Goal: Find specific page/section: Find specific page/section

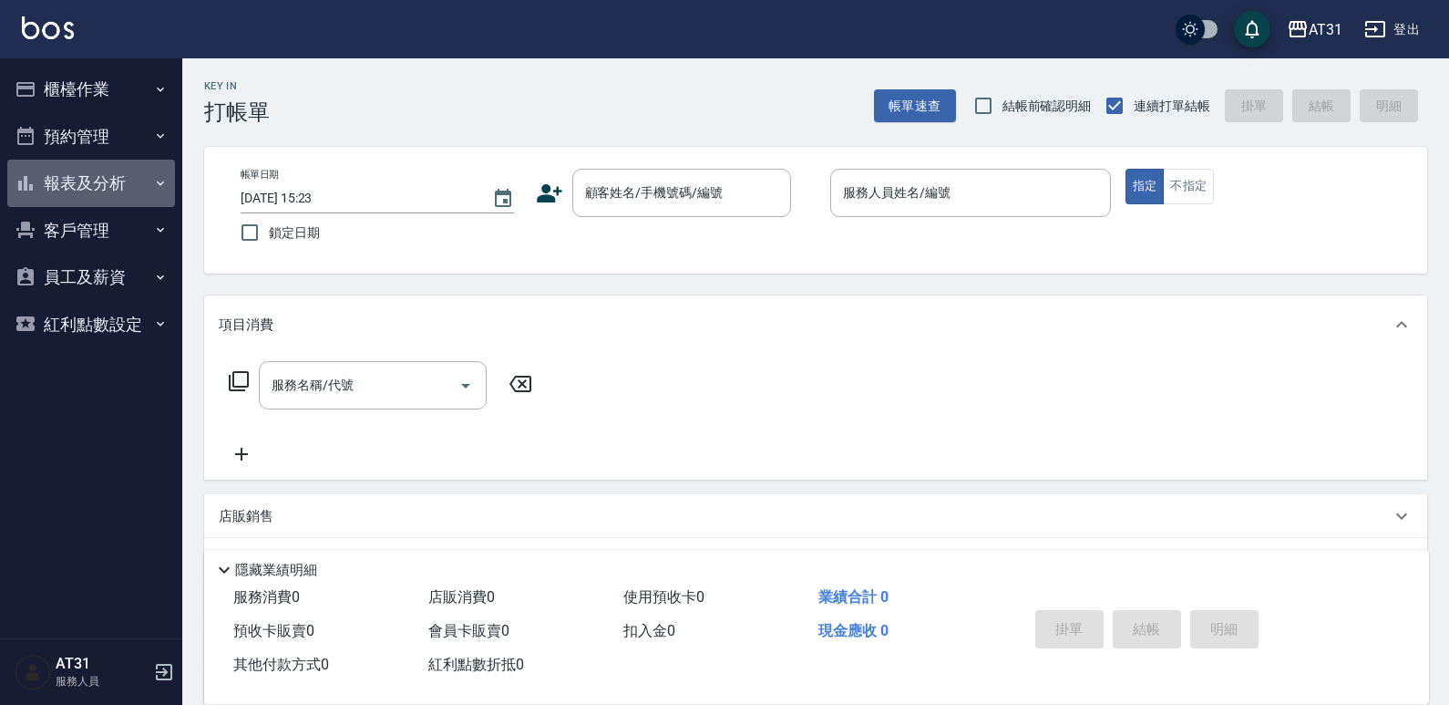
click at [85, 182] on button "報表及分析" at bounding box center [91, 182] width 168 height 47
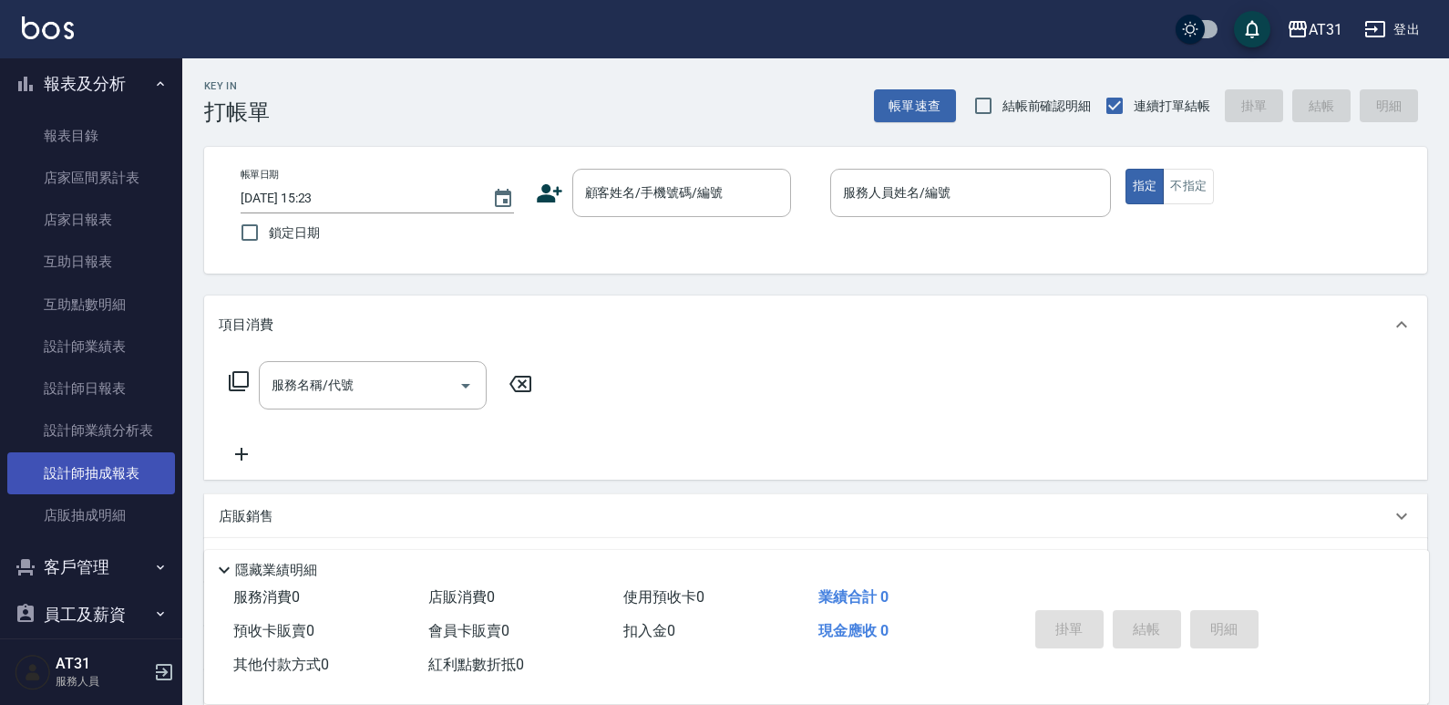
scroll to position [168, 0]
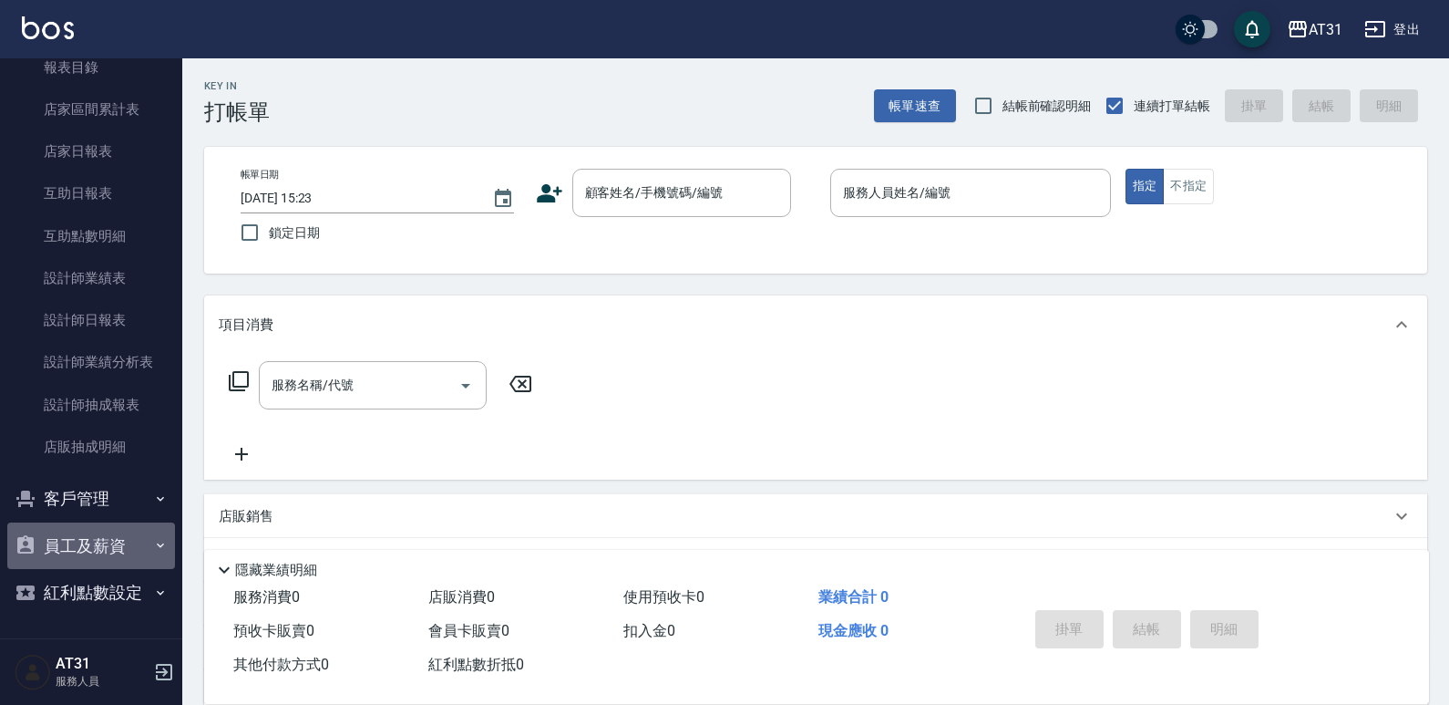
click at [126, 549] on button "員工及薪資" at bounding box center [91, 545] width 168 height 47
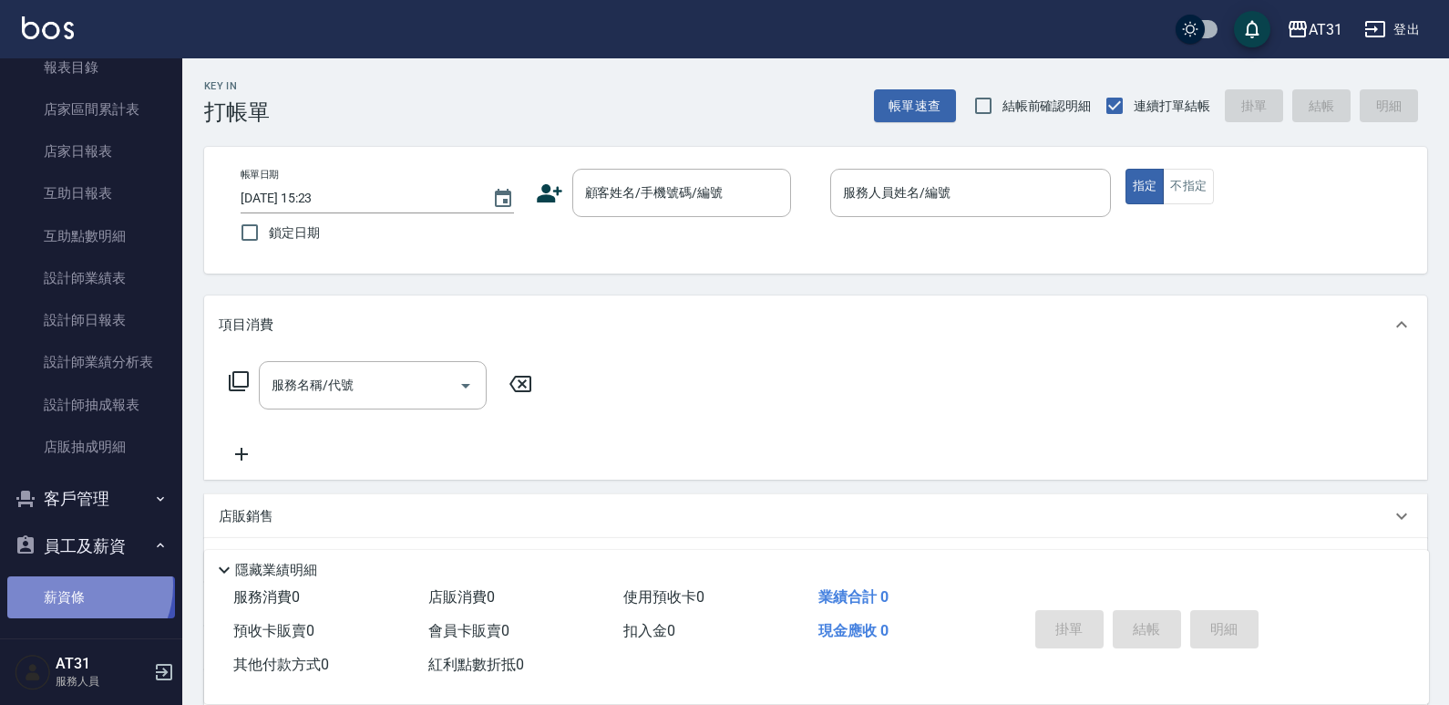
click at [77, 585] on link "薪資條" at bounding box center [91, 597] width 168 height 42
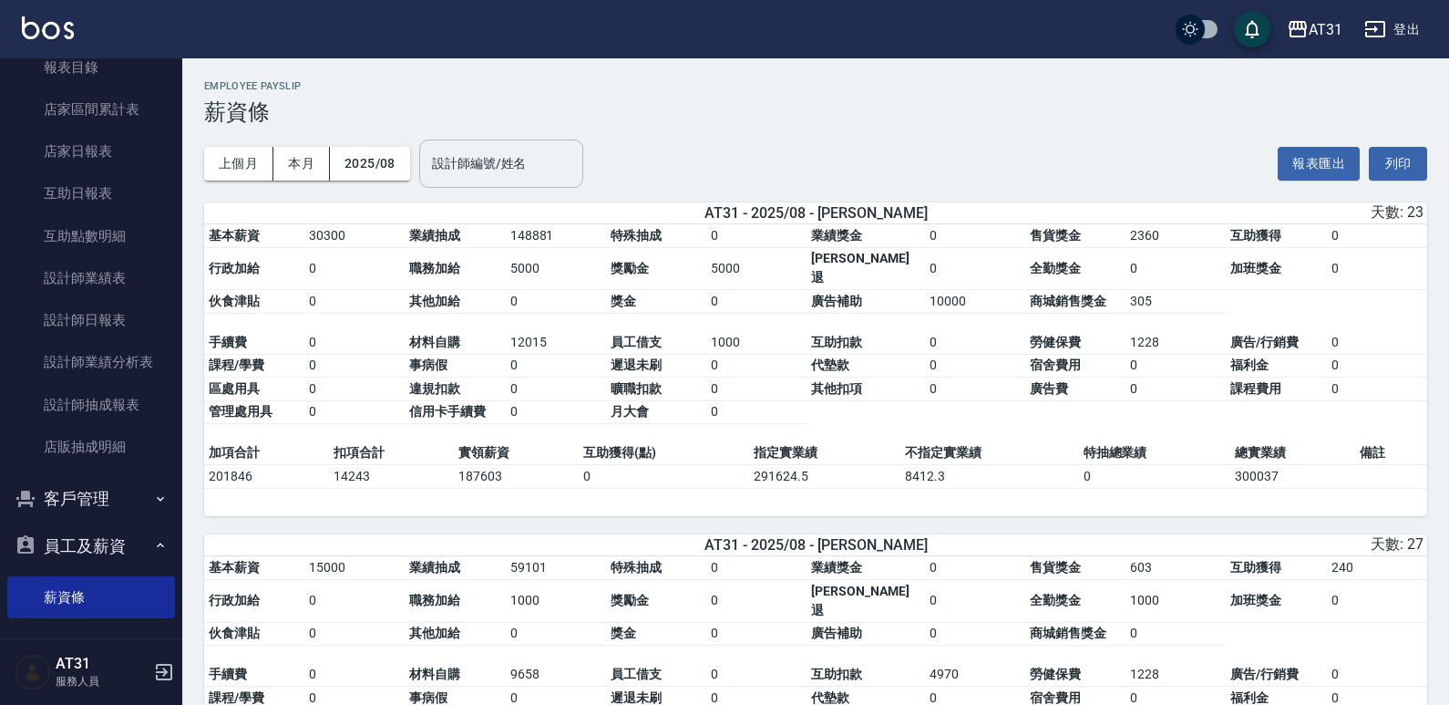
click at [457, 152] on input "設計師編號/姓名" at bounding box center [501, 164] width 148 height 32
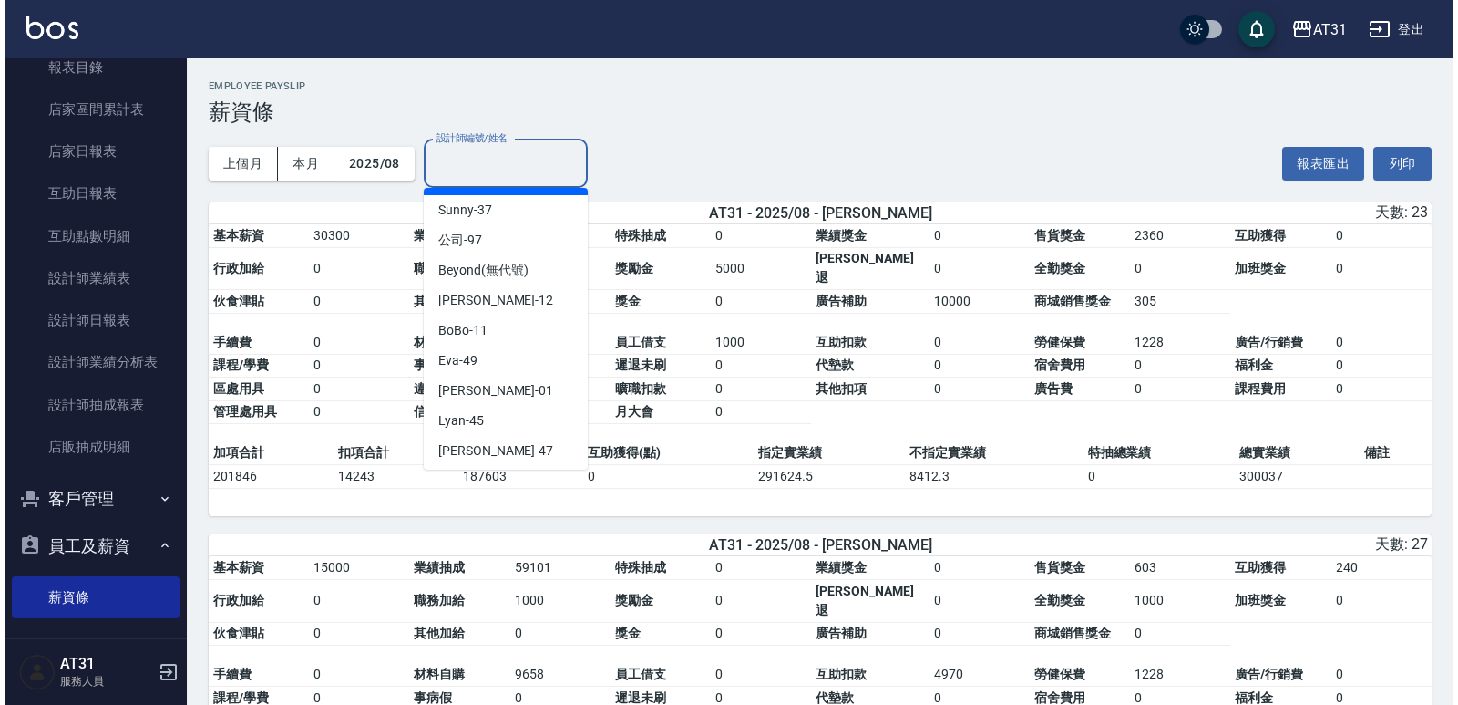
scroll to position [273, 0]
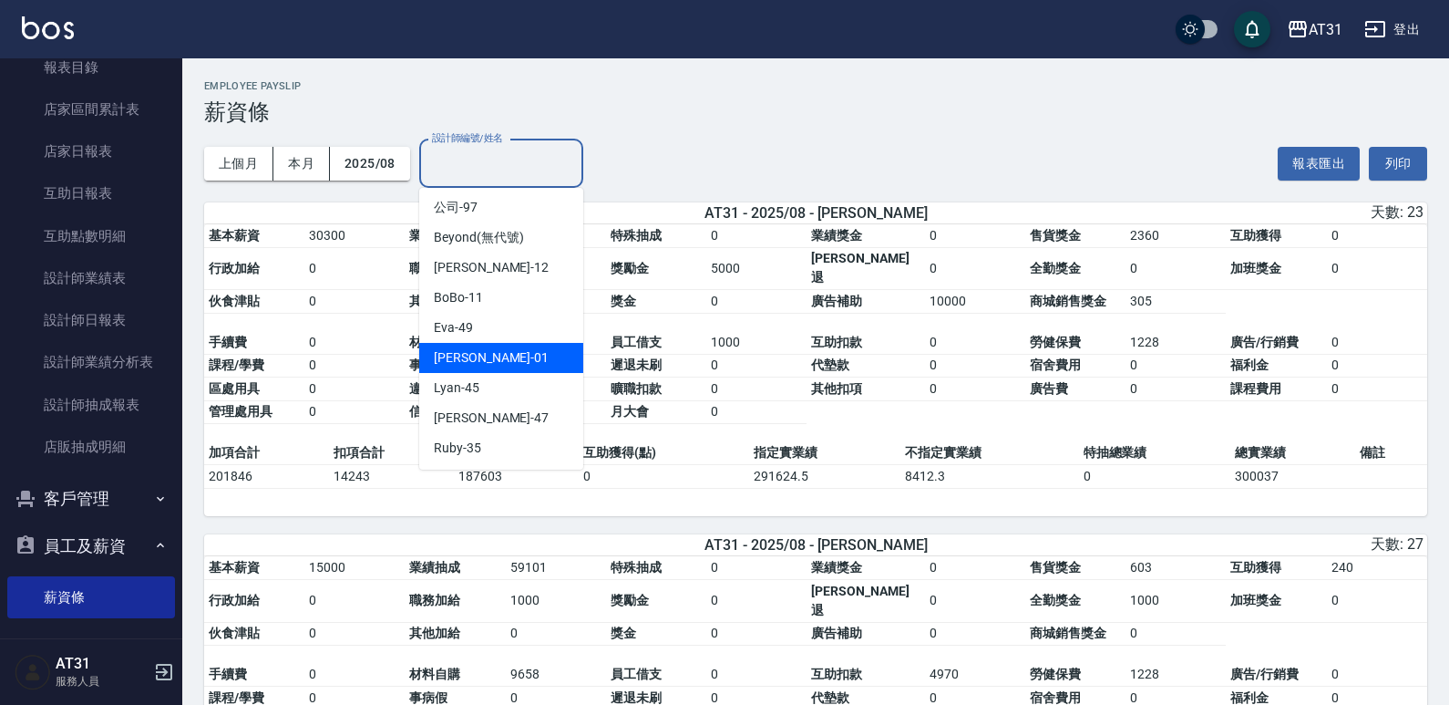
click at [507, 364] on div "[PERSON_NAME] -01" at bounding box center [501, 358] width 164 height 30
type input "[PERSON_NAME]-01"
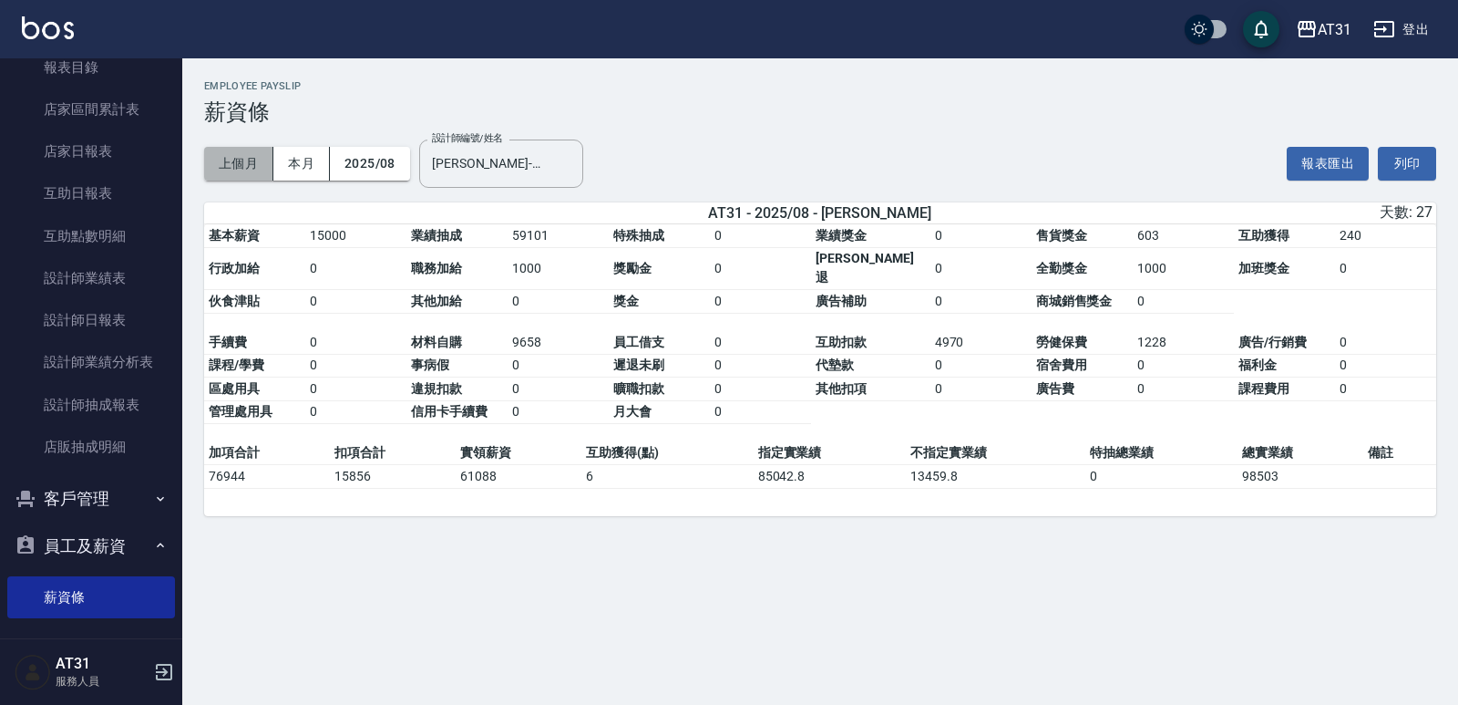
click at [210, 166] on button "上個月" at bounding box center [238, 164] width 69 height 34
click at [234, 171] on button "上個月" at bounding box center [238, 164] width 69 height 34
click at [342, 162] on button "2025/08" at bounding box center [370, 164] width 80 height 34
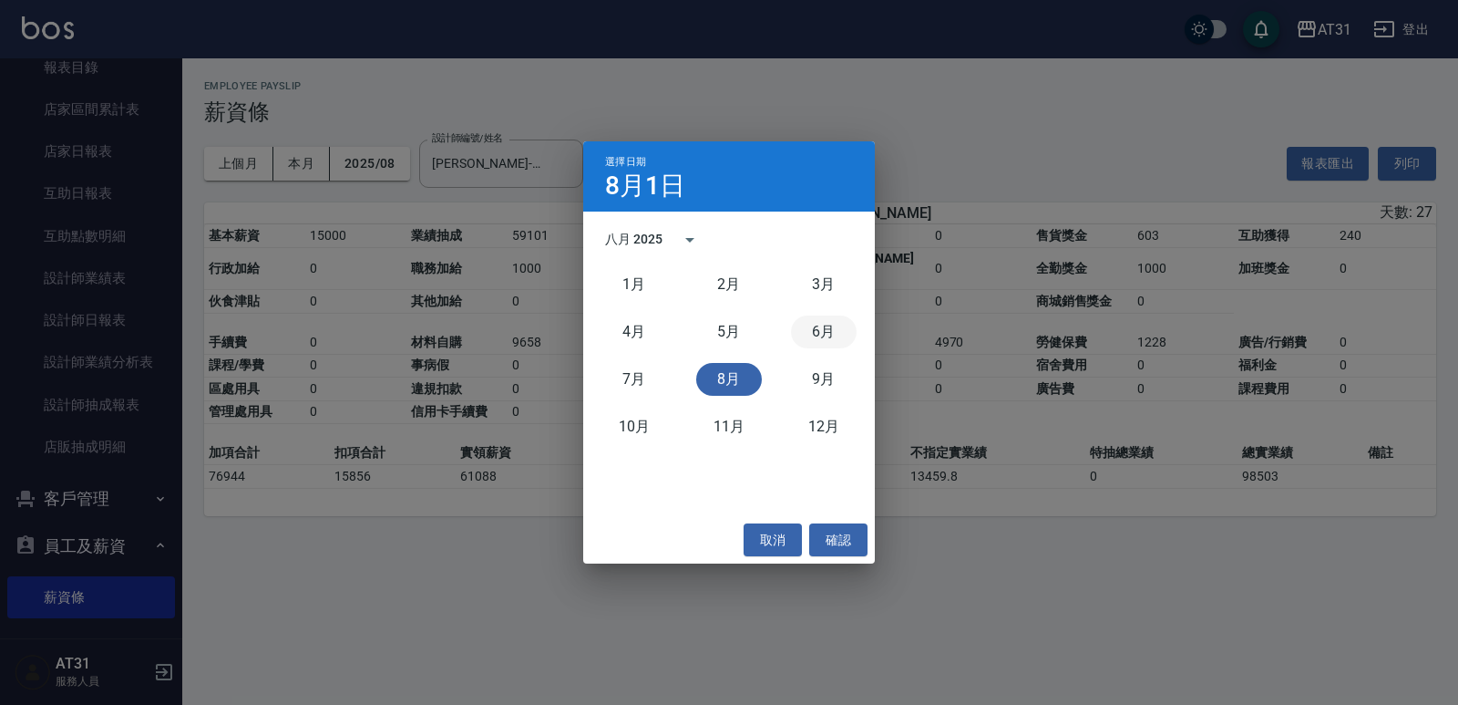
click at [811, 323] on button "6月" at bounding box center [824, 331] width 66 height 33
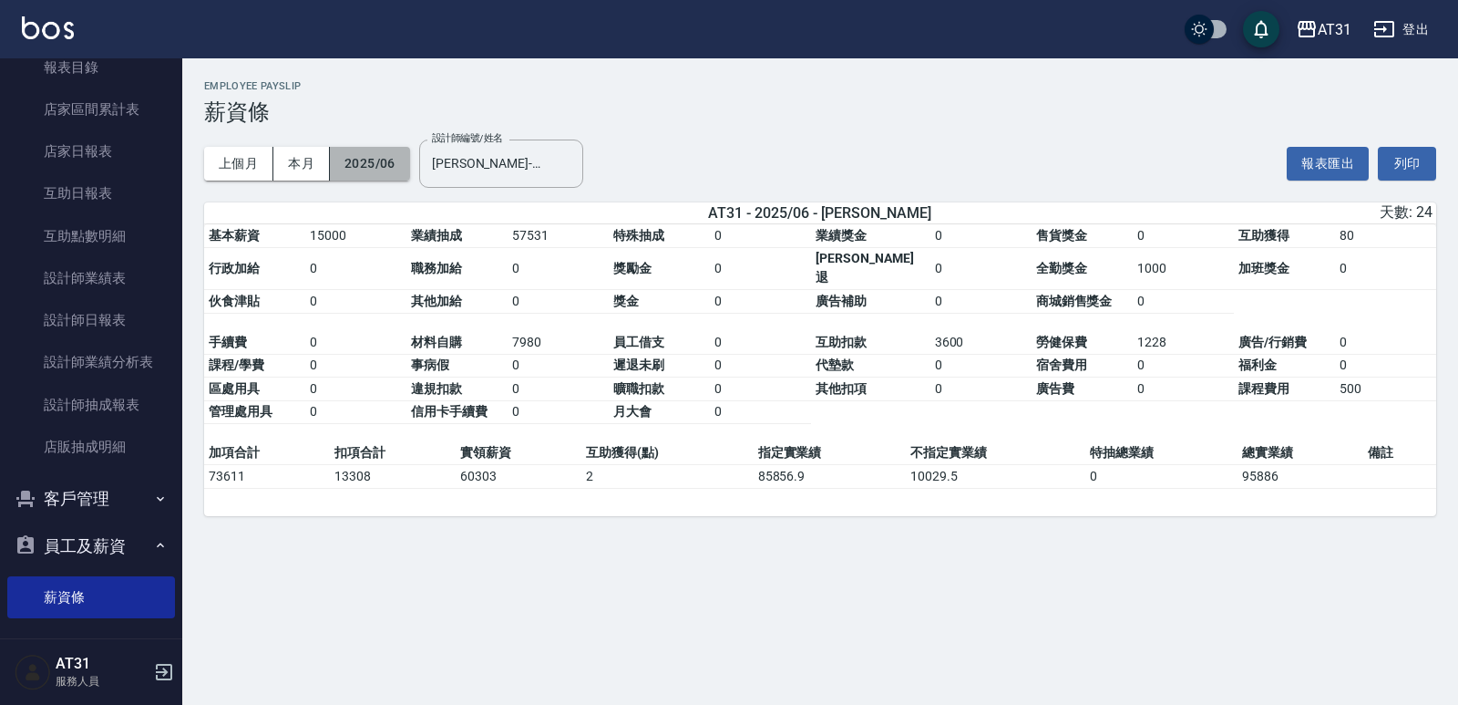
click at [360, 172] on button "2025/06" at bounding box center [370, 164] width 80 height 34
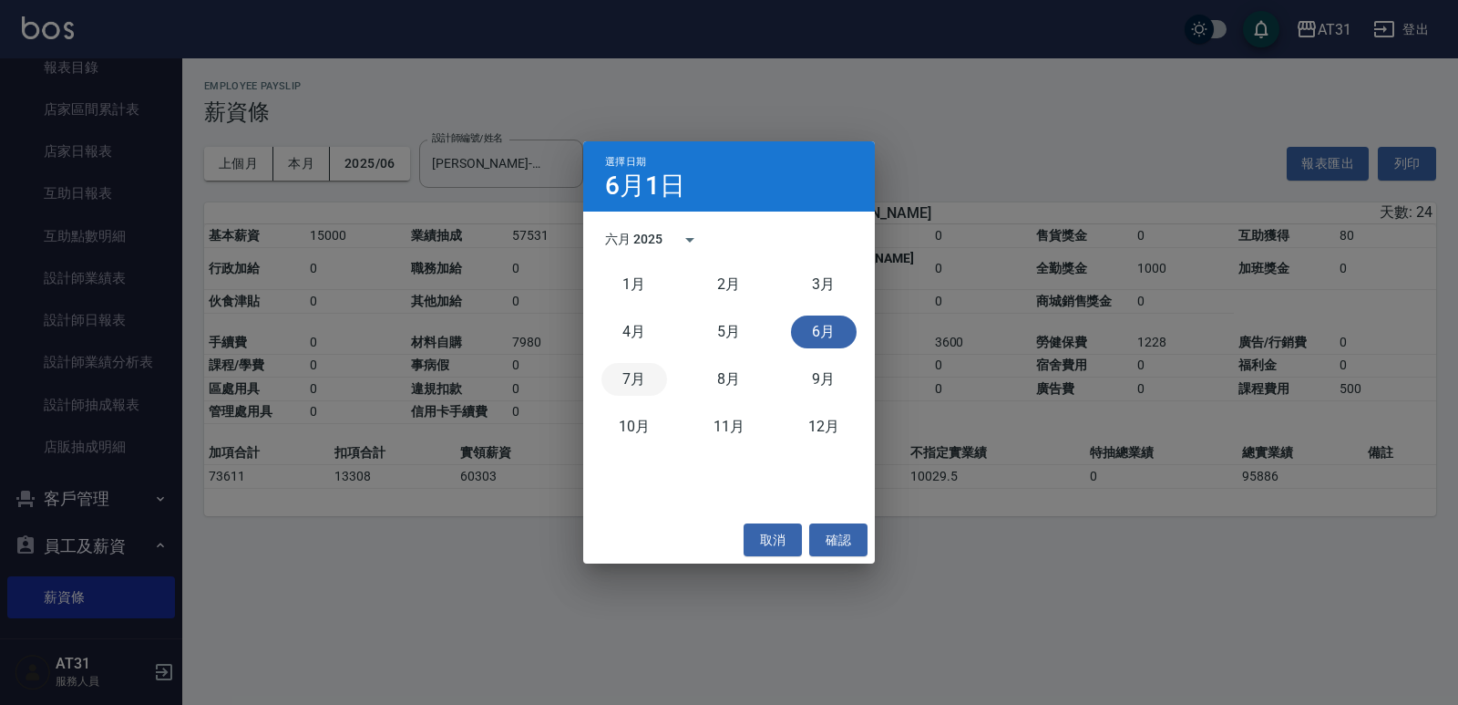
click at [627, 385] on button "7月" at bounding box center [635, 379] width 66 height 33
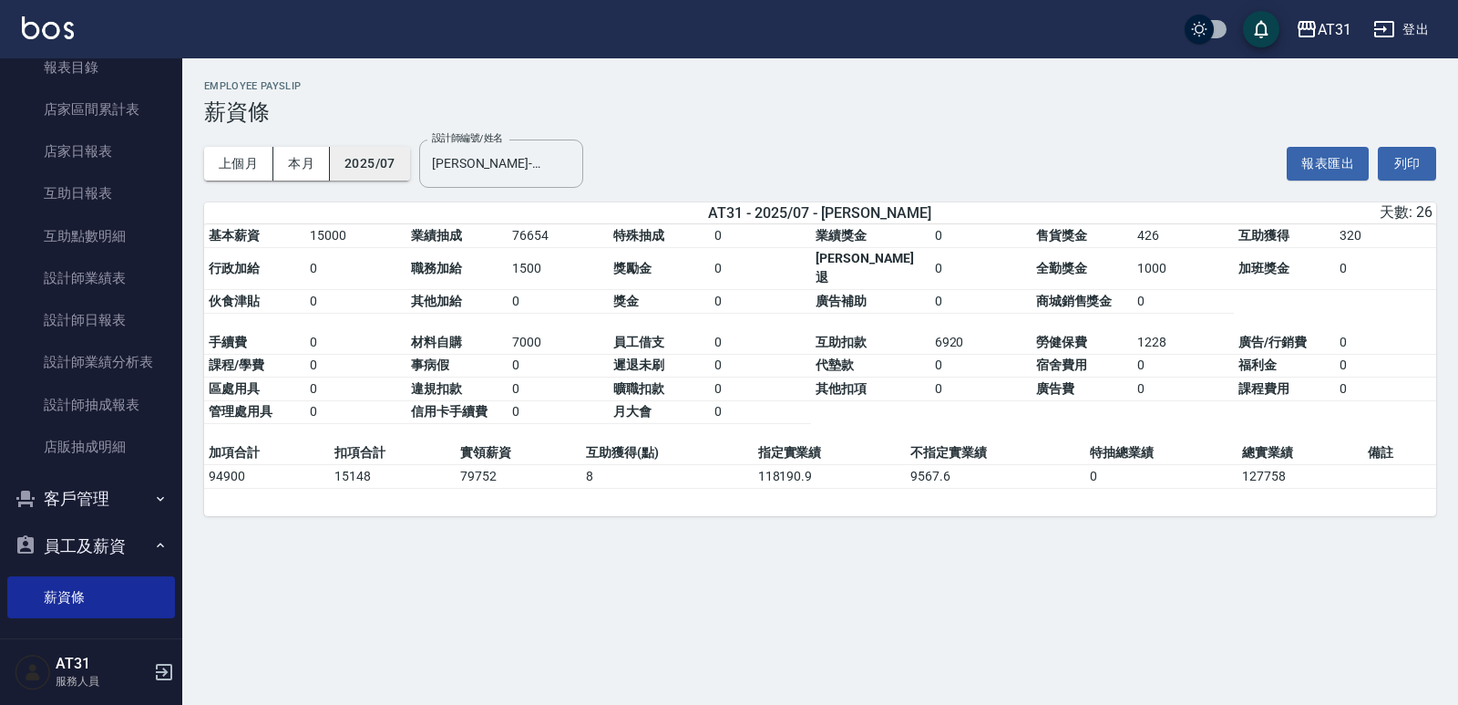
click at [359, 164] on button "2025/07" at bounding box center [370, 164] width 80 height 34
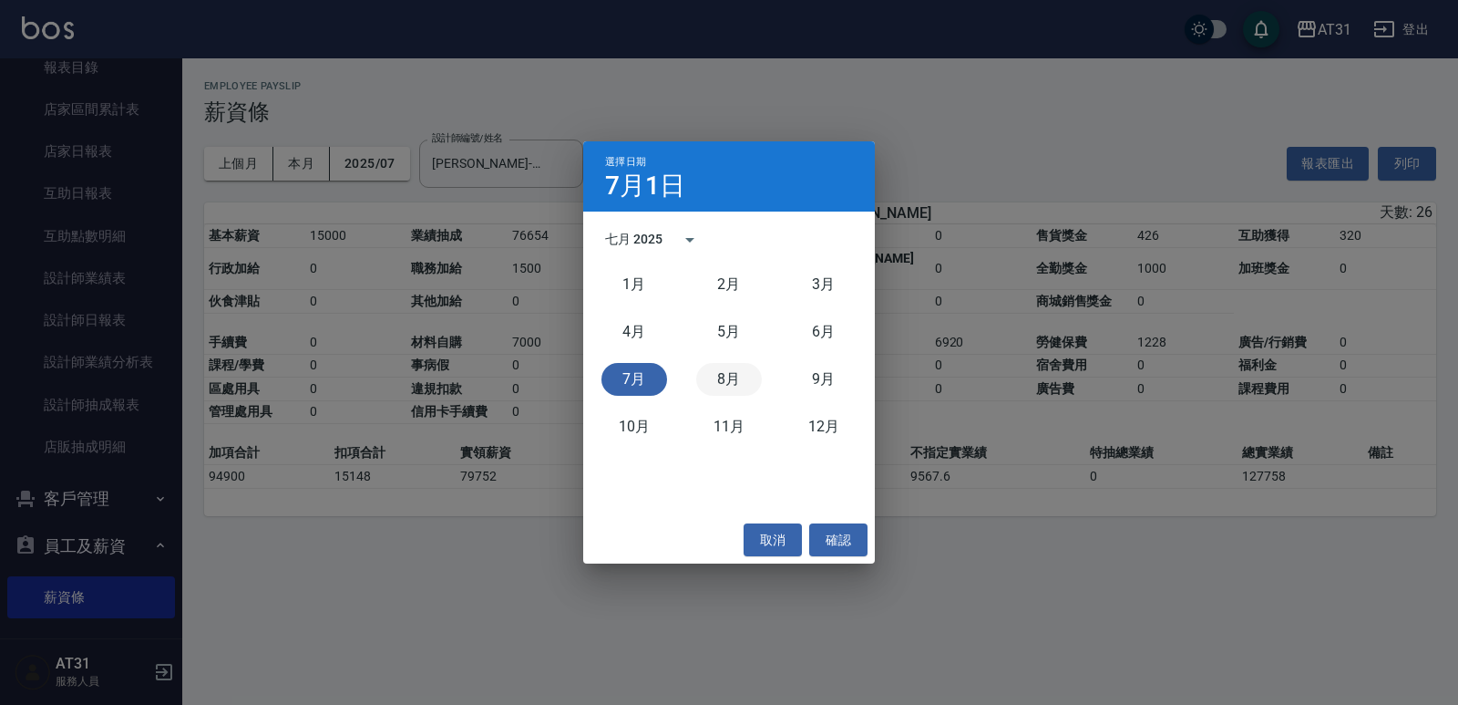
click at [717, 379] on button "8月" at bounding box center [729, 379] width 66 height 33
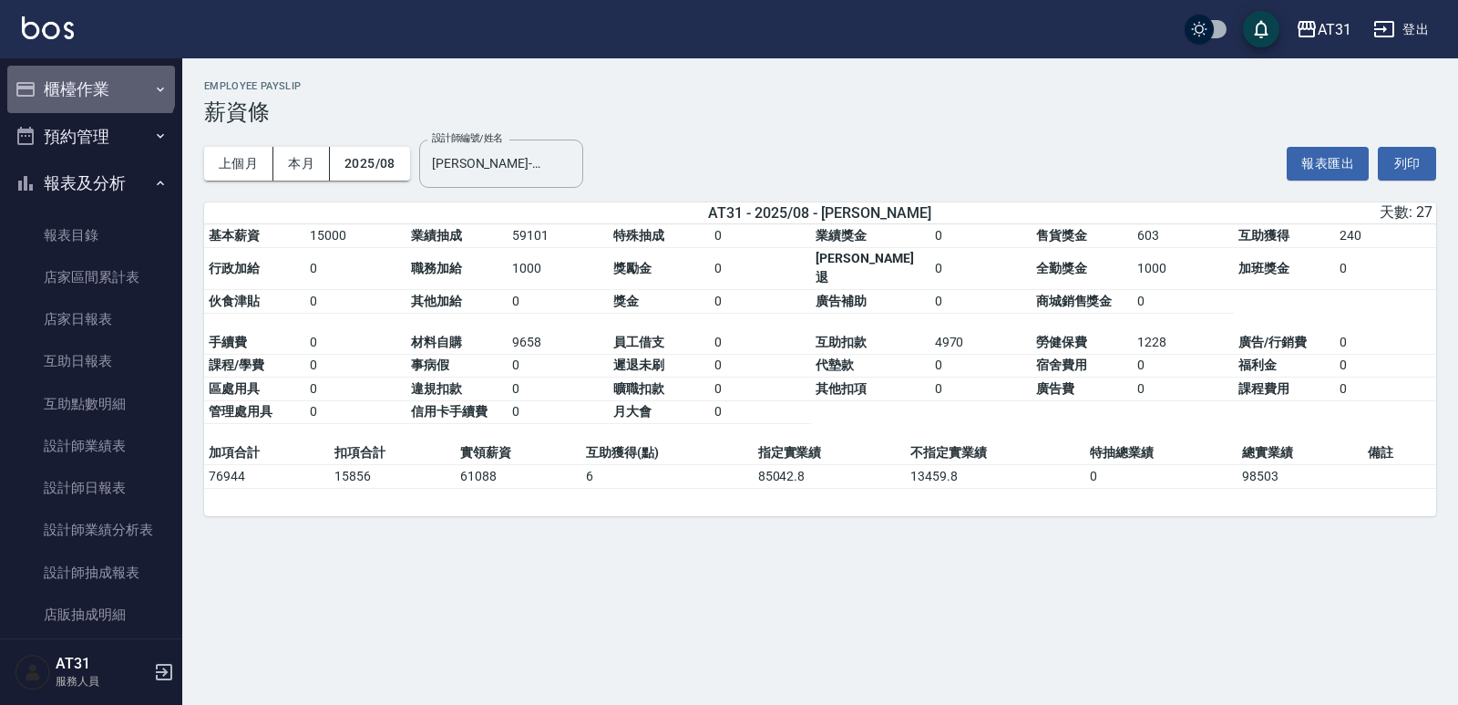
click at [89, 80] on button "櫃檯作業" at bounding box center [91, 89] width 168 height 47
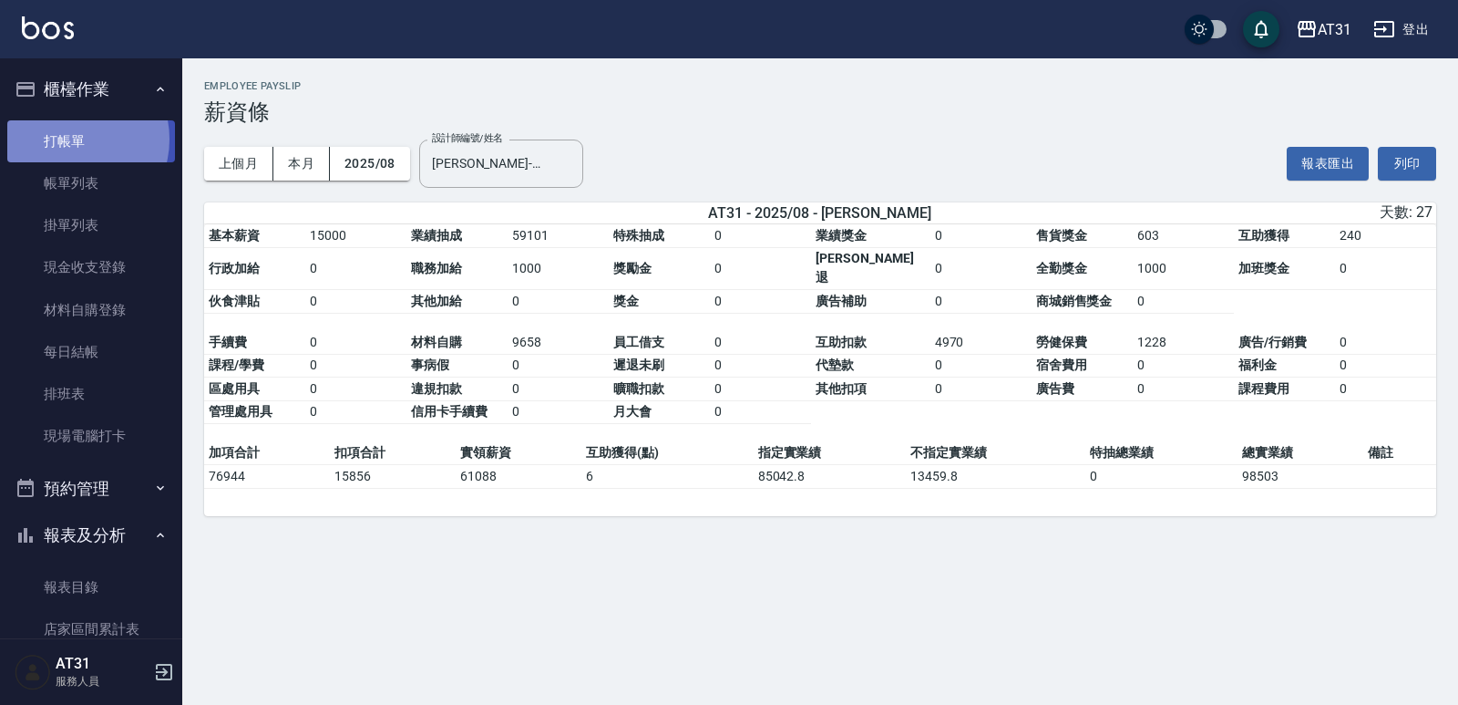
click at [71, 139] on link "打帳單" at bounding box center [91, 141] width 168 height 42
